Goal: Transaction & Acquisition: Purchase product/service

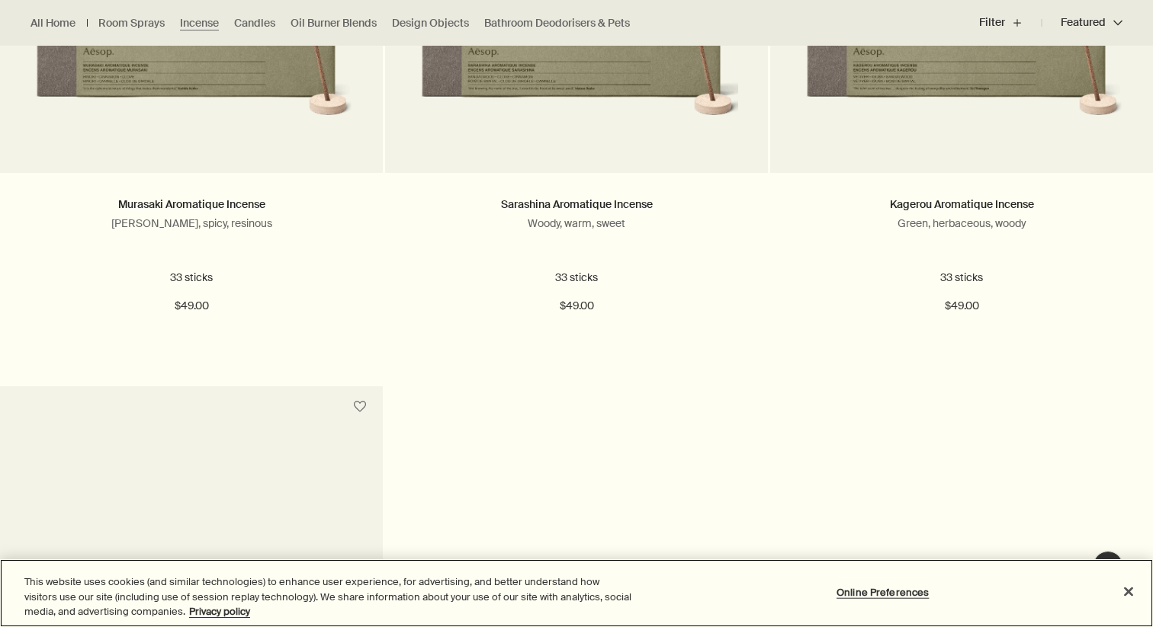
scroll to position [668, 0]
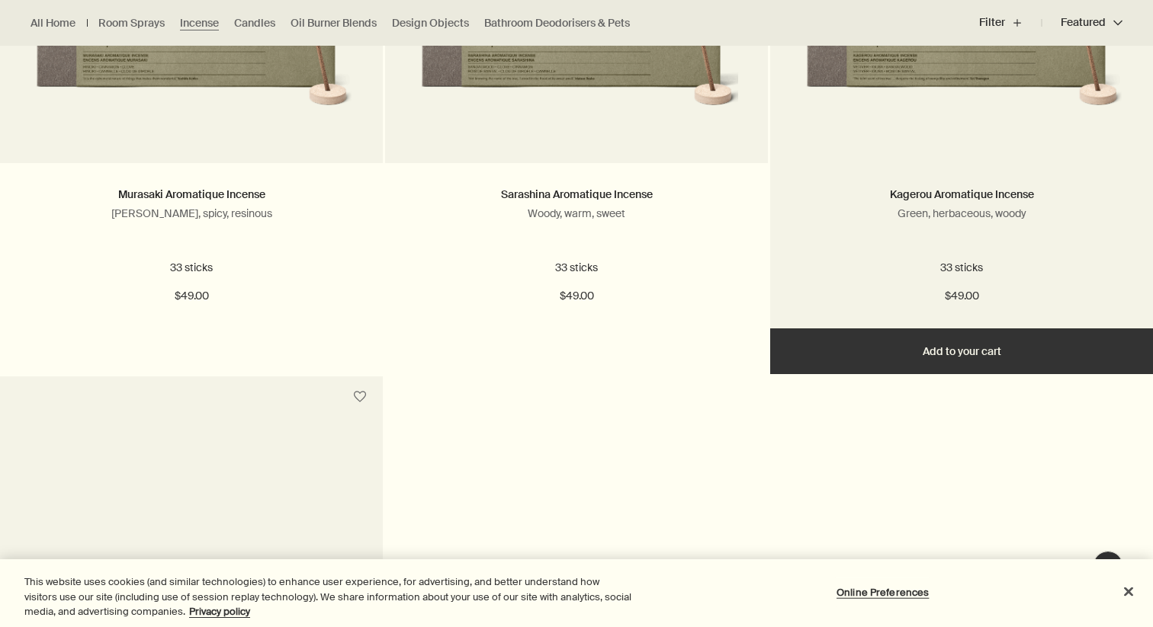
click at [920, 360] on button "Add Add to your cart" at bounding box center [961, 352] width 383 height 46
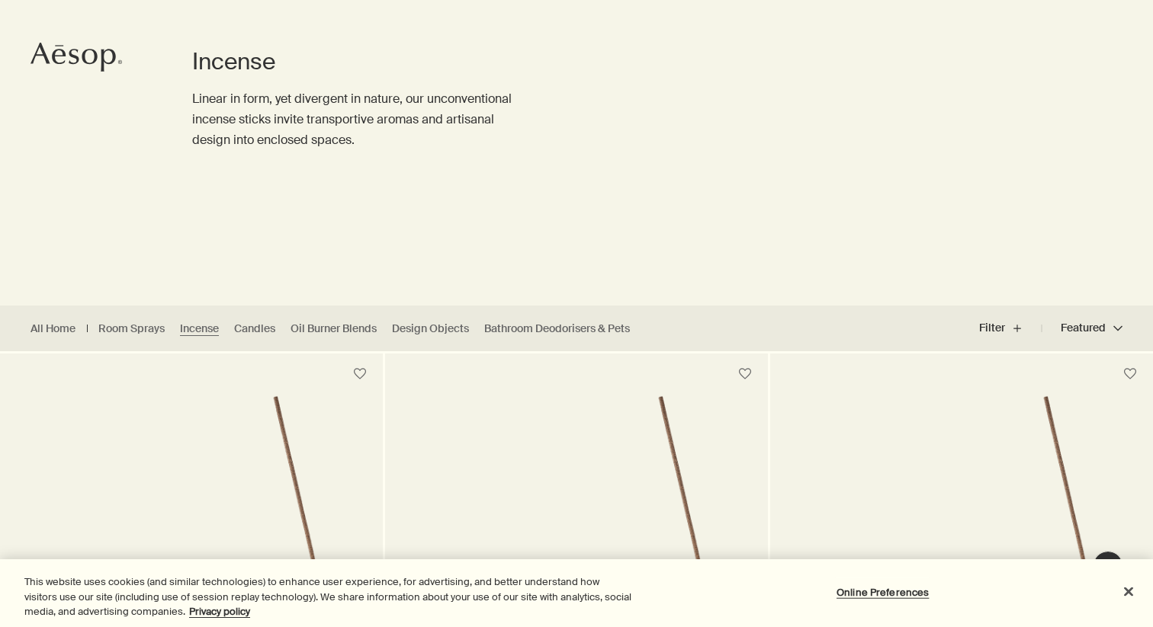
scroll to position [0, 0]
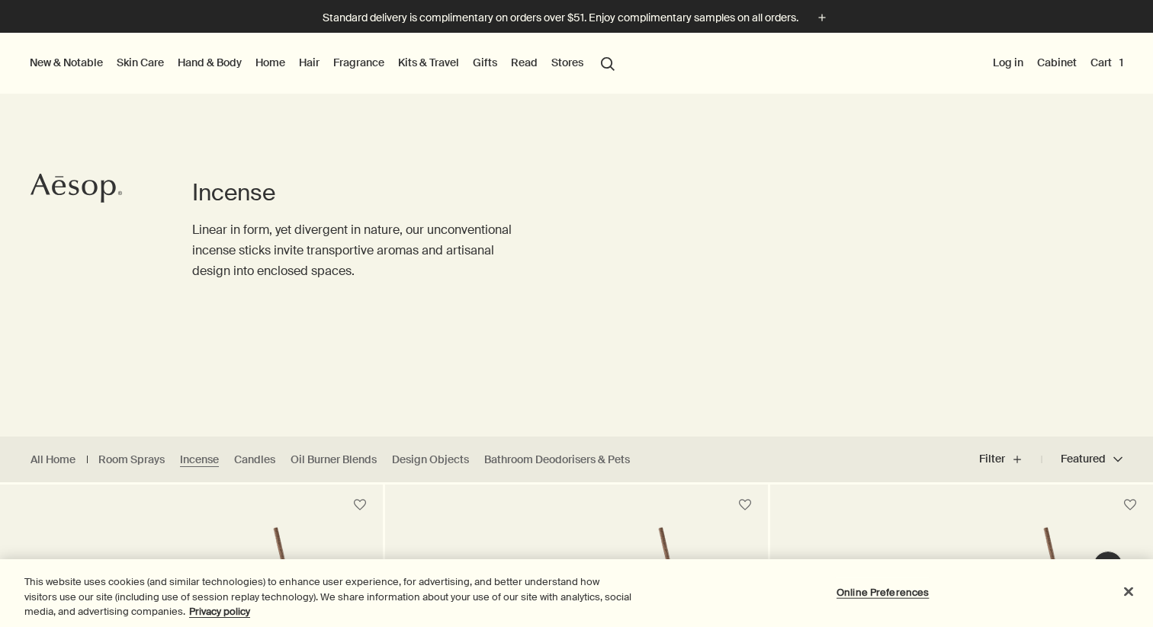
click at [1108, 61] on button "Cart 1" at bounding box center [1106, 63] width 39 height 20
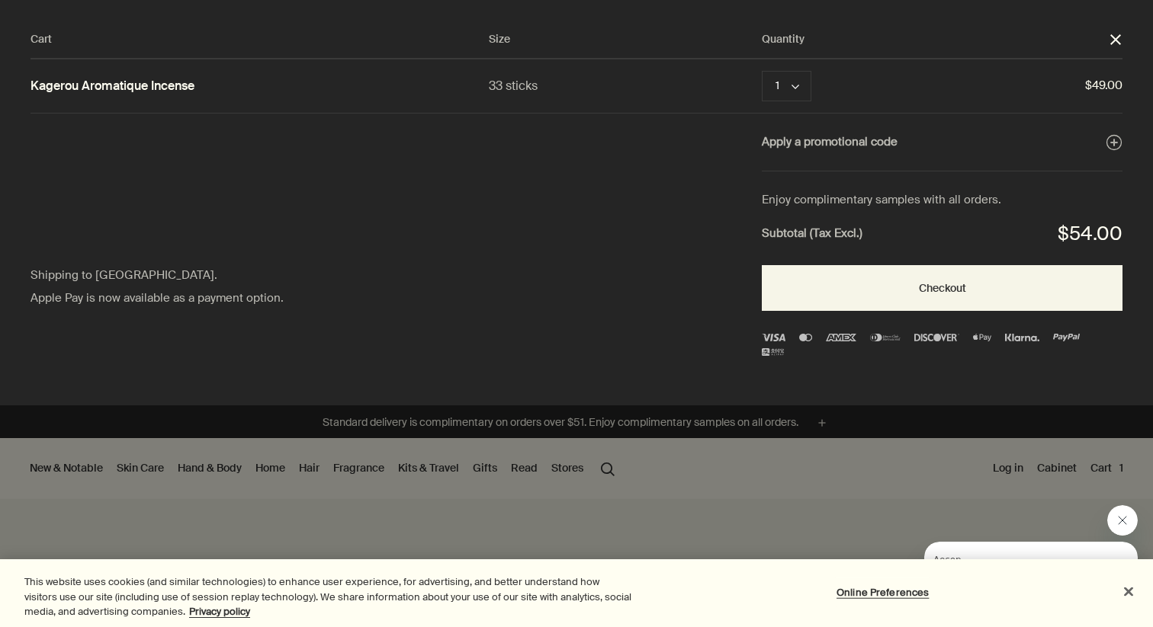
click at [1131, 595] on button "Close" at bounding box center [1129, 592] width 34 height 34
click at [1128, 587] on button "Close" at bounding box center [1129, 592] width 34 height 34
click at [1114, 587] on button "Close" at bounding box center [1129, 592] width 34 height 34
click at [1125, 526] on button "Close message from Aesop" at bounding box center [1122, 520] width 30 height 30
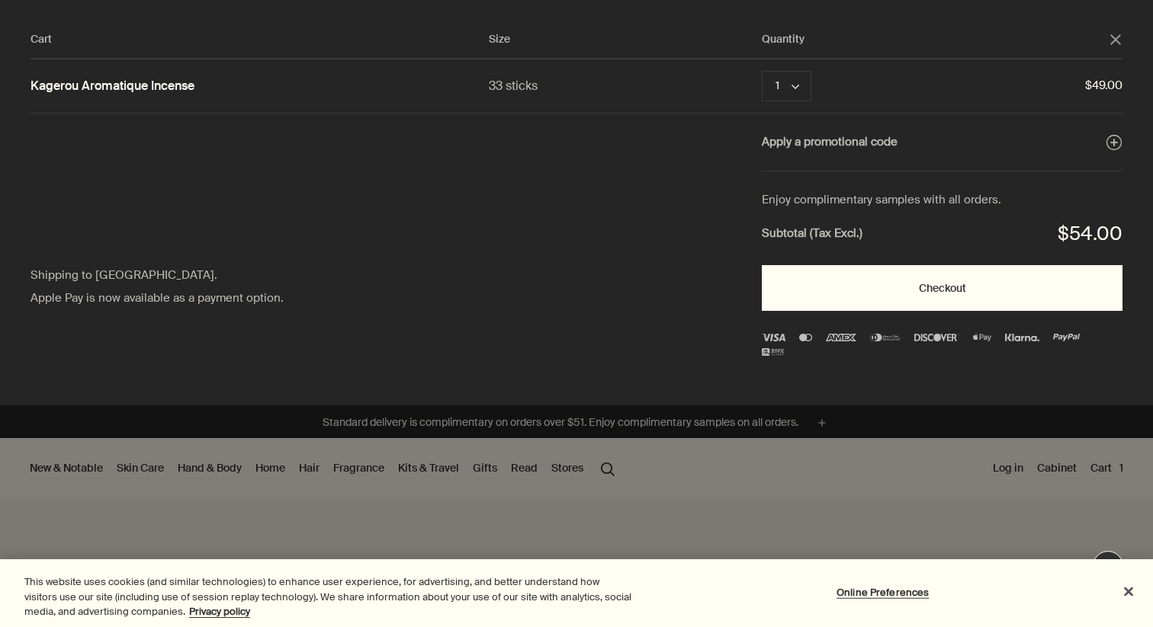
click at [861, 291] on button "Checkout" at bounding box center [942, 288] width 361 height 46
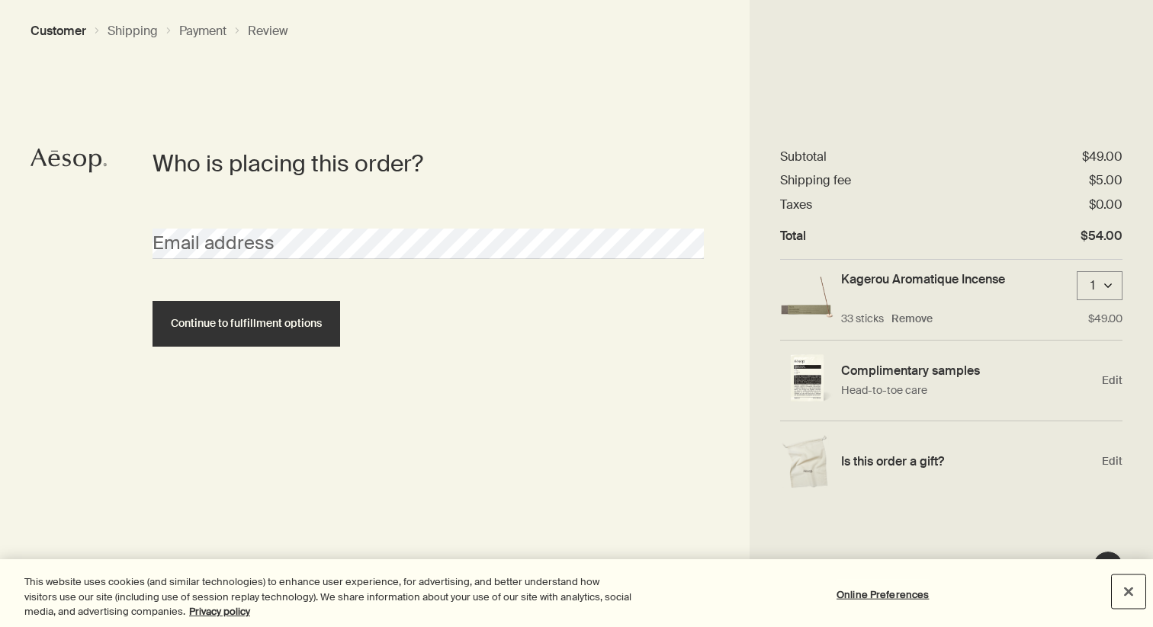
click at [1128, 593] on button "Close" at bounding box center [1129, 592] width 34 height 34
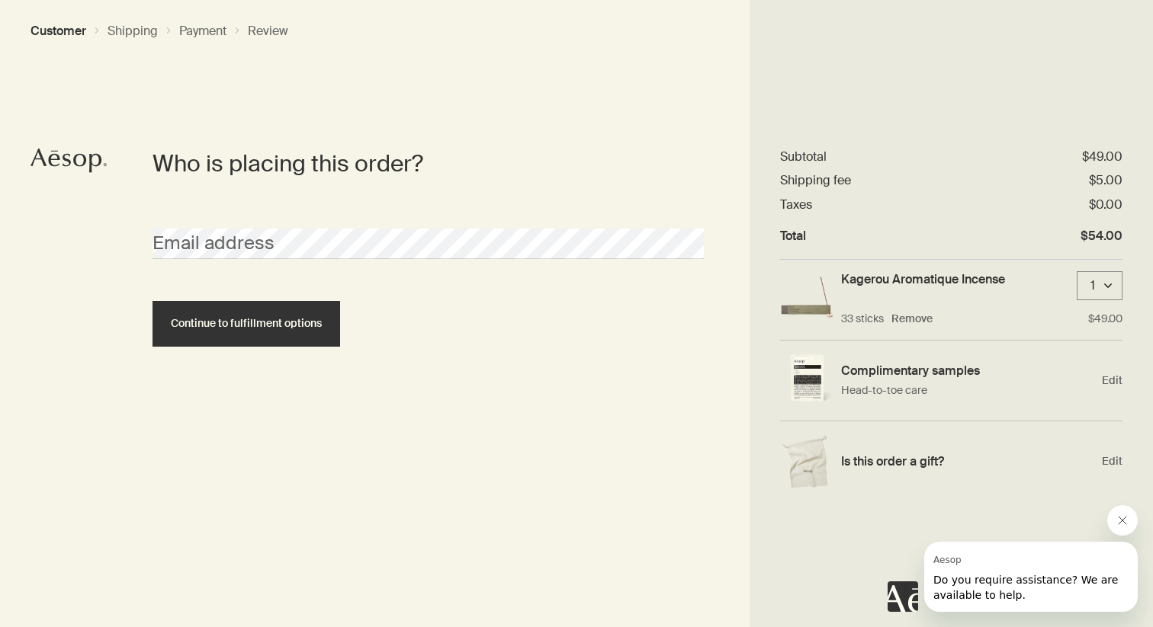
click at [59, 159] on icon "Aesop logo" at bounding box center [68, 161] width 76 height 24
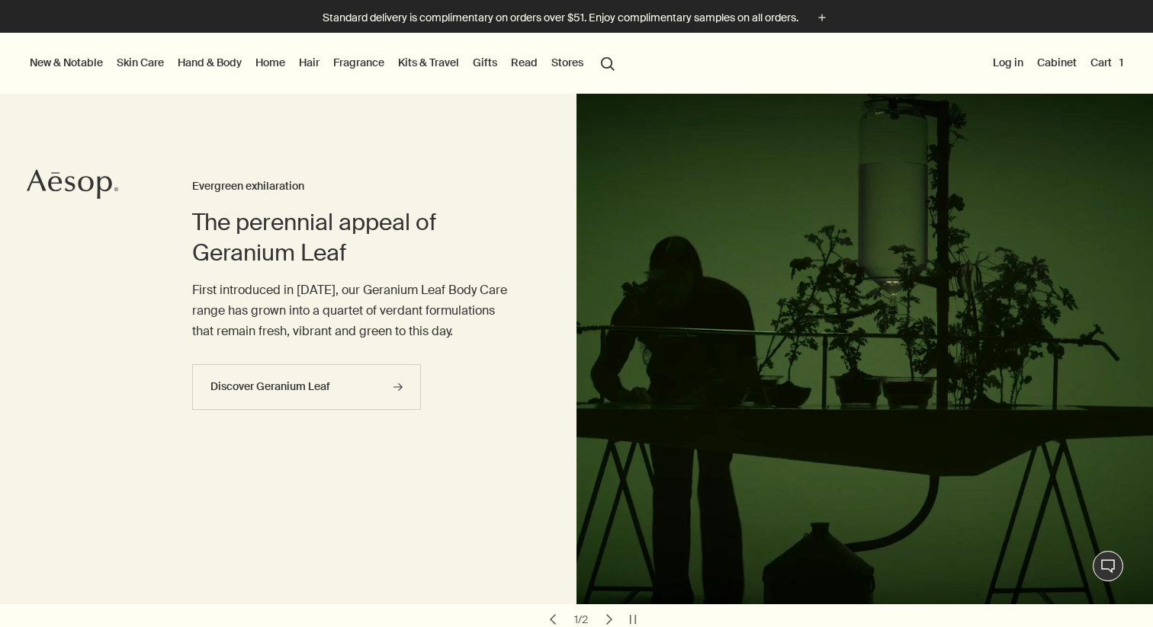
click at [228, 64] on link "Hand & Body" at bounding box center [210, 63] width 70 height 20
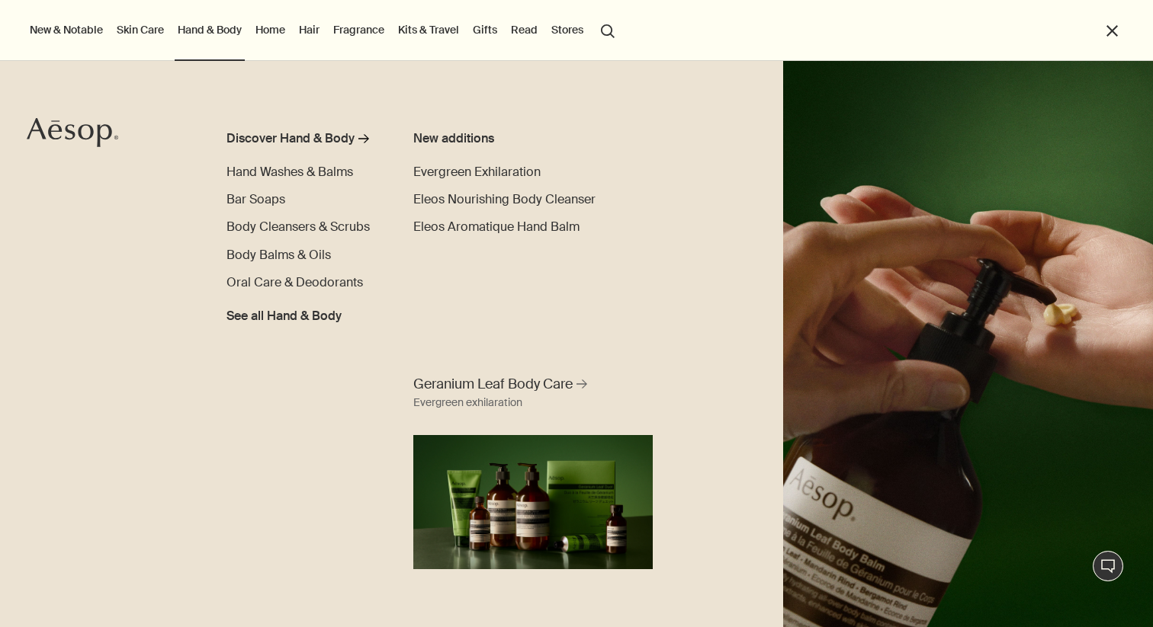
click at [130, 28] on link "Skin Care" at bounding box center [140, 30] width 53 height 20
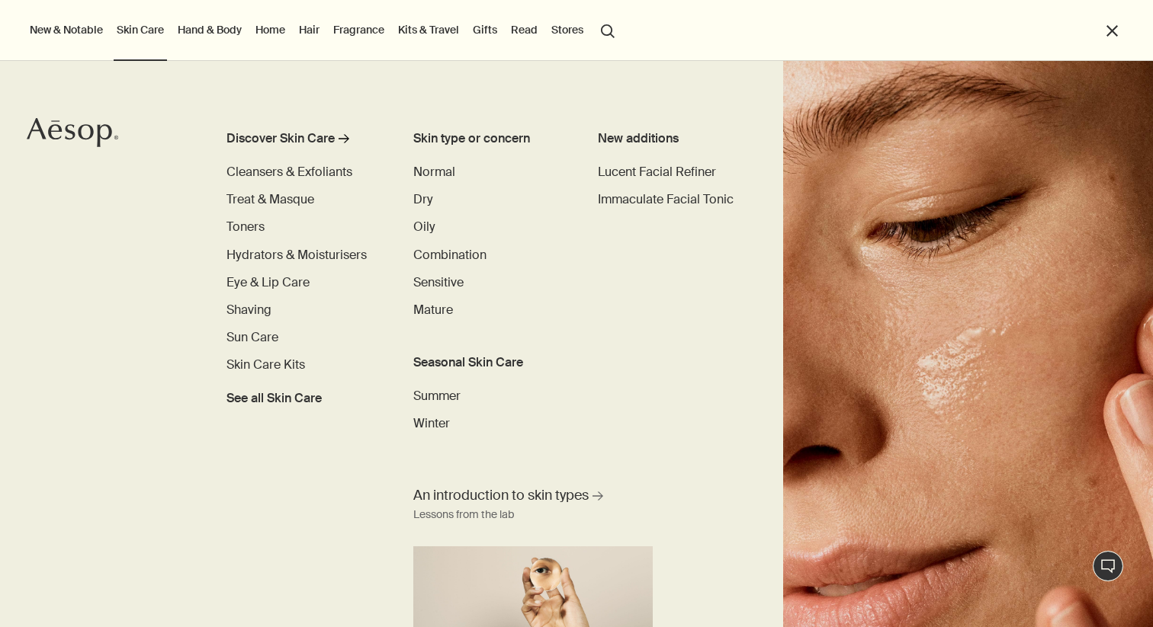
click at [213, 32] on link "Hand & Body" at bounding box center [210, 30] width 70 height 20
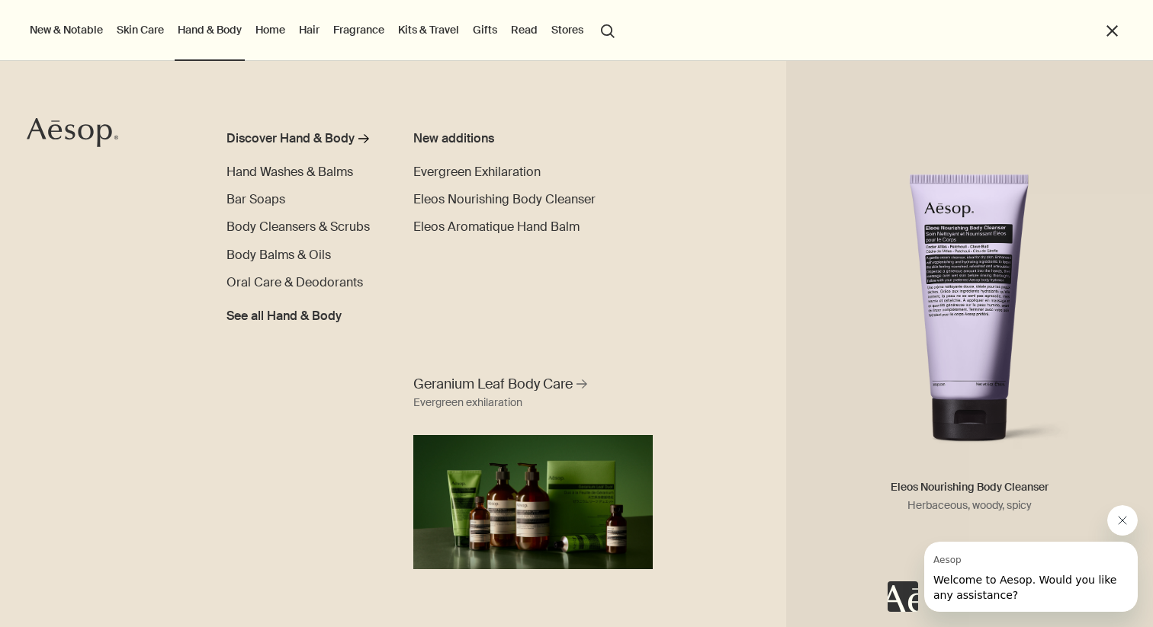
click at [1117, 32] on button "close" at bounding box center [1112, 31] width 18 height 18
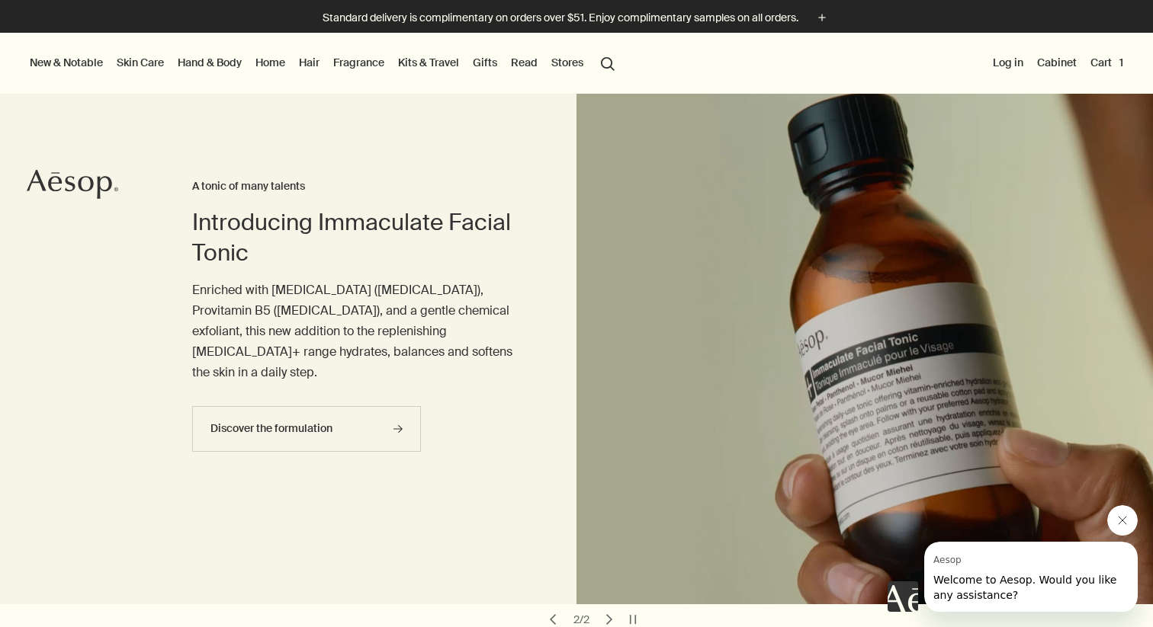
click at [1098, 62] on button "Cart 1" at bounding box center [1106, 63] width 39 height 20
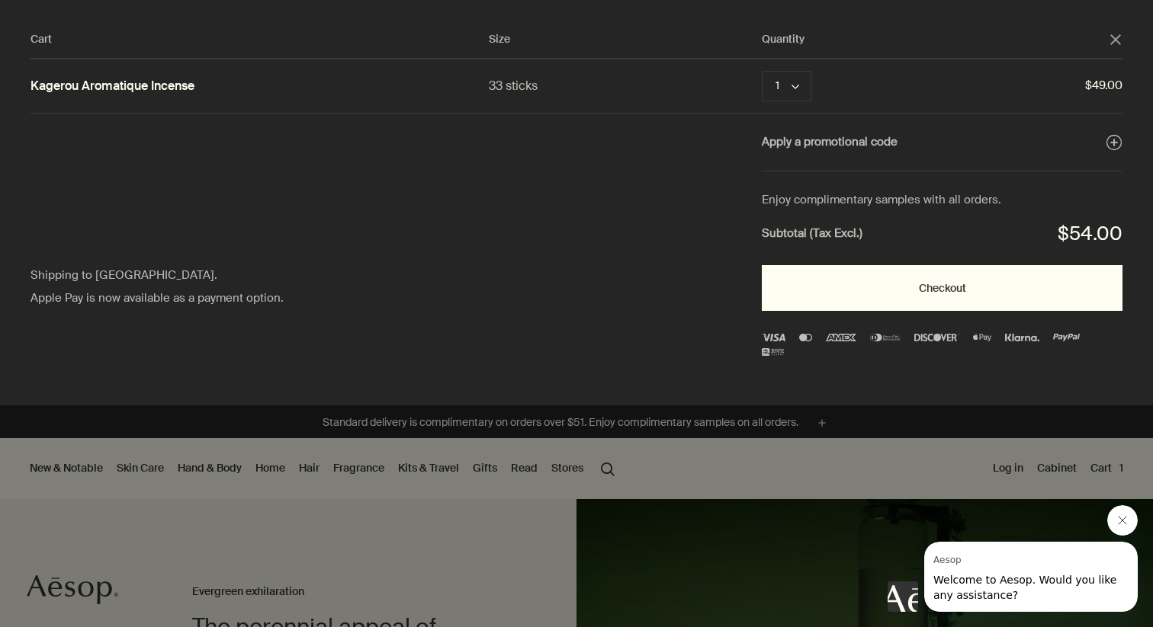
click at [848, 292] on button "Checkout" at bounding box center [942, 288] width 361 height 46
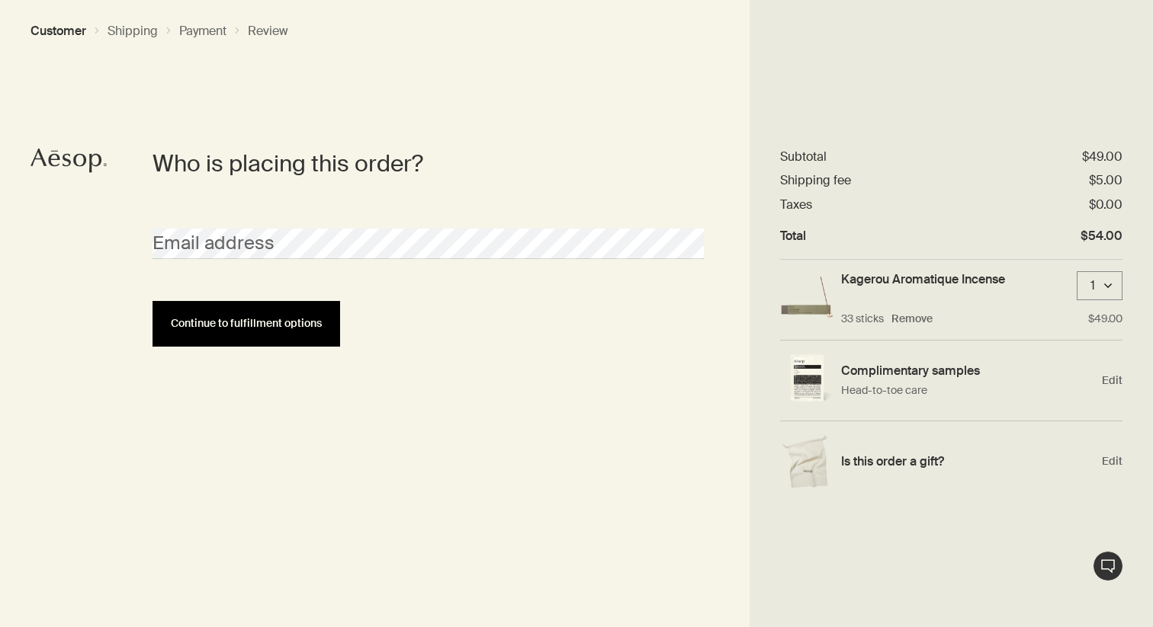
click at [283, 328] on span "Continue to fulfillment options" at bounding box center [246, 323] width 151 height 11
click at [232, 332] on button "Continue to fulfillment options" at bounding box center [246, 324] width 188 height 46
